Goal: Communication & Community: Ask a question

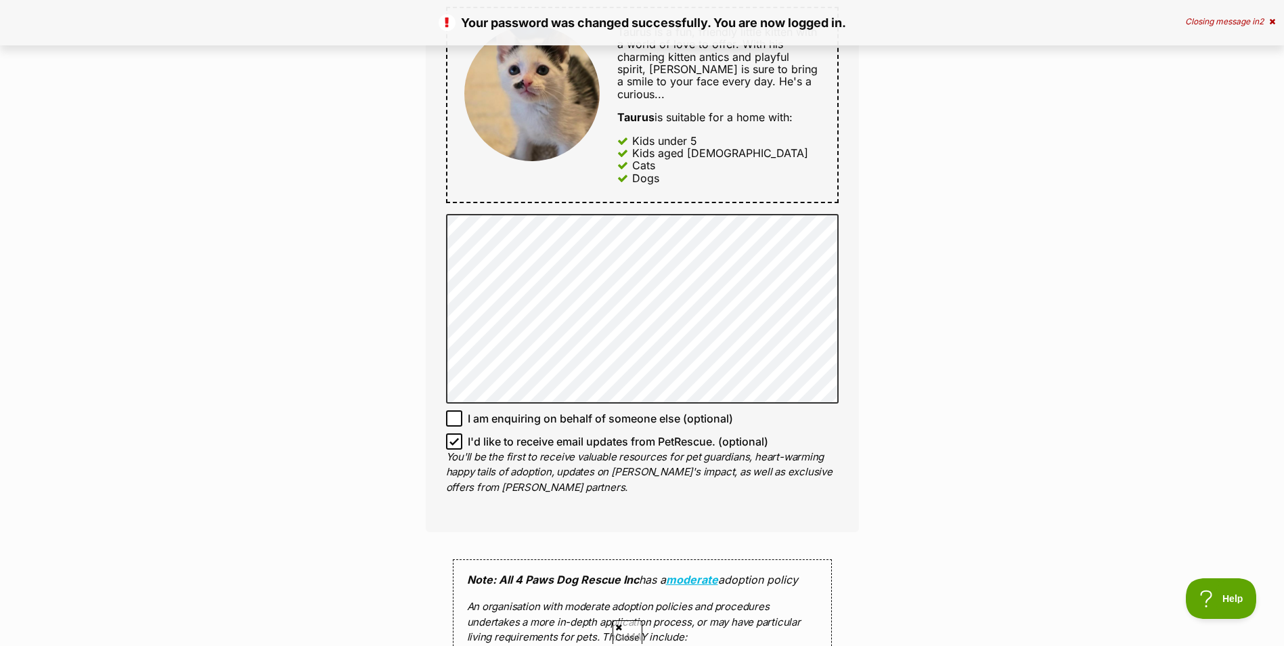
scroll to position [677, 0]
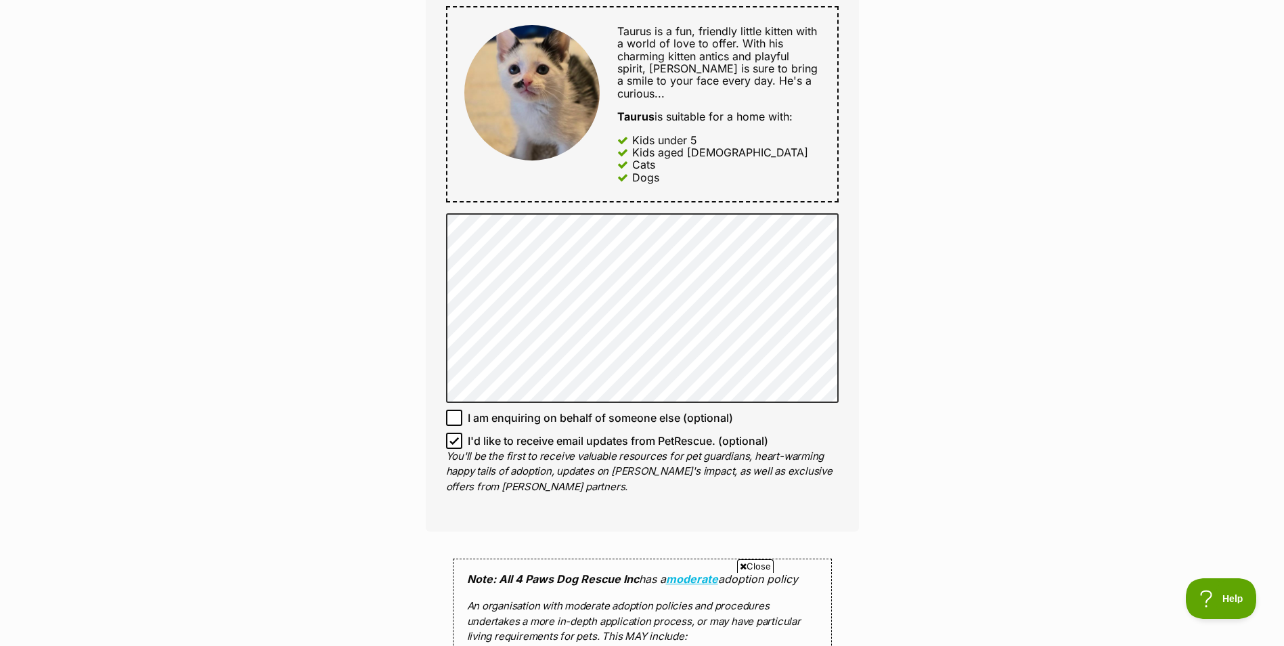
drag, startPoint x: 456, startPoint y: 426, endPoint x: 242, endPoint y: 445, distance: 214.7
click at [454, 436] on icon at bounding box center [453, 440] width 9 height 9
click at [454, 433] on input "I'd like to receive email updates from PetRescue. (optional)" at bounding box center [454, 441] width 16 height 16
checkbox input "false"
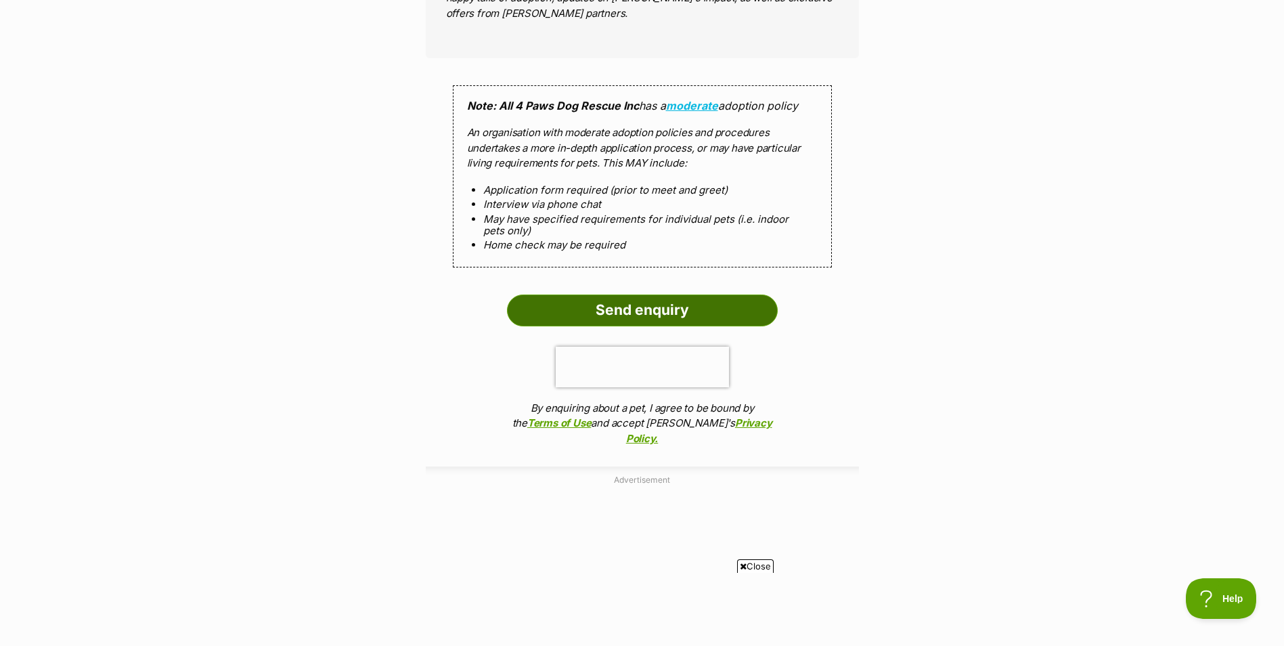
scroll to position [1151, 0]
click at [663, 296] on input "Send enquiry" at bounding box center [642, 309] width 271 height 31
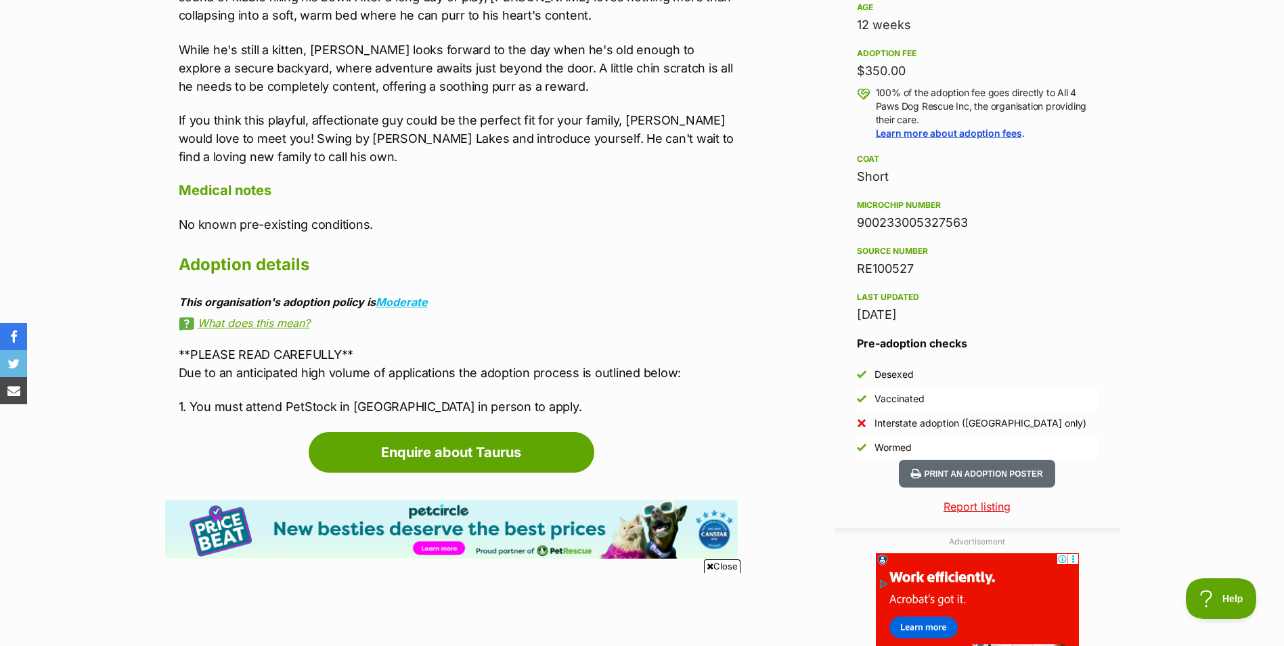
click at [542, 397] on p "1. You must attend PetStock in [GEOGRAPHIC_DATA] in person to apply." at bounding box center [458, 406] width 559 height 18
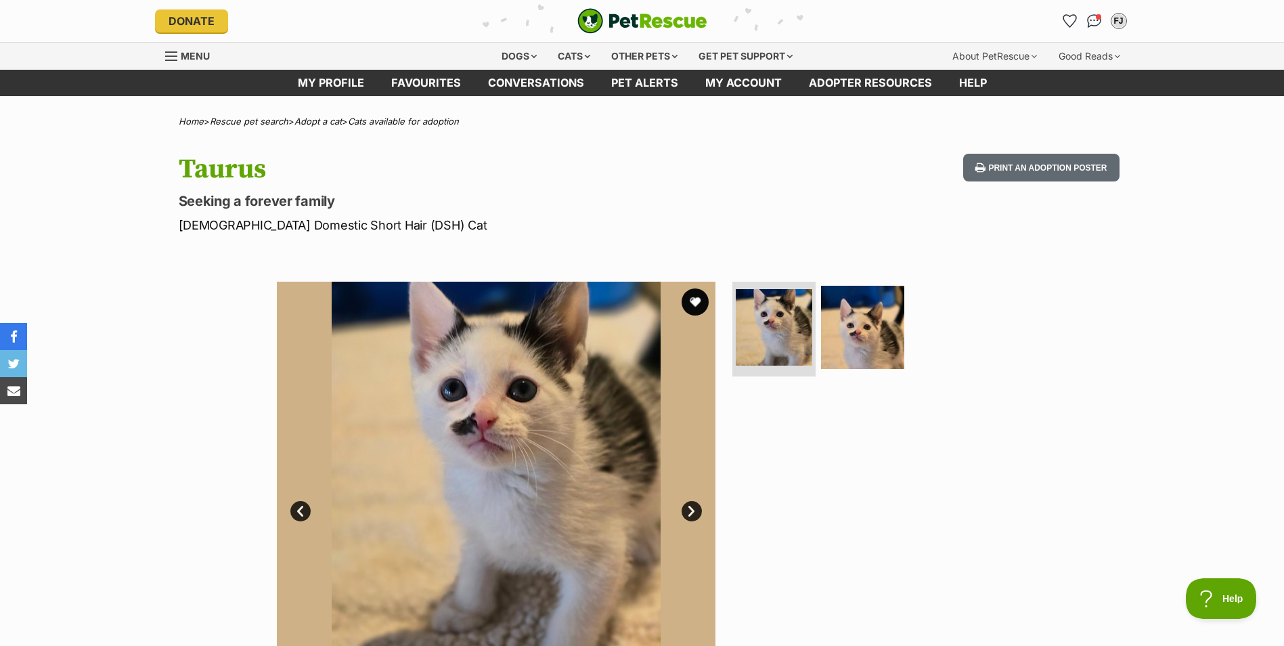
click at [692, 512] on link "Next" at bounding box center [692, 511] width 20 height 20
